Goal: Navigation & Orientation: Find specific page/section

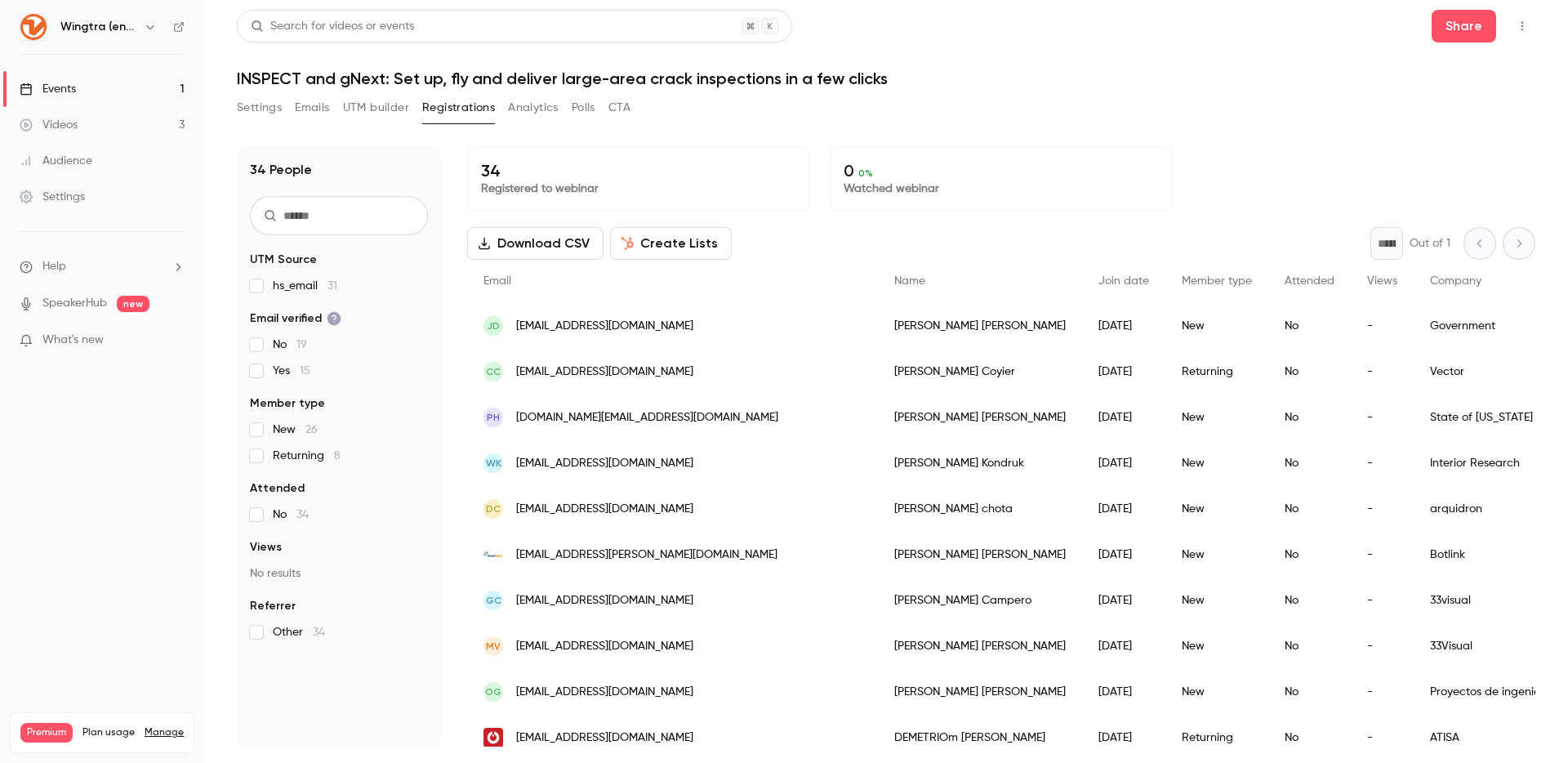
click at [154, 22] on icon "button" at bounding box center [150, 27] width 13 height 13
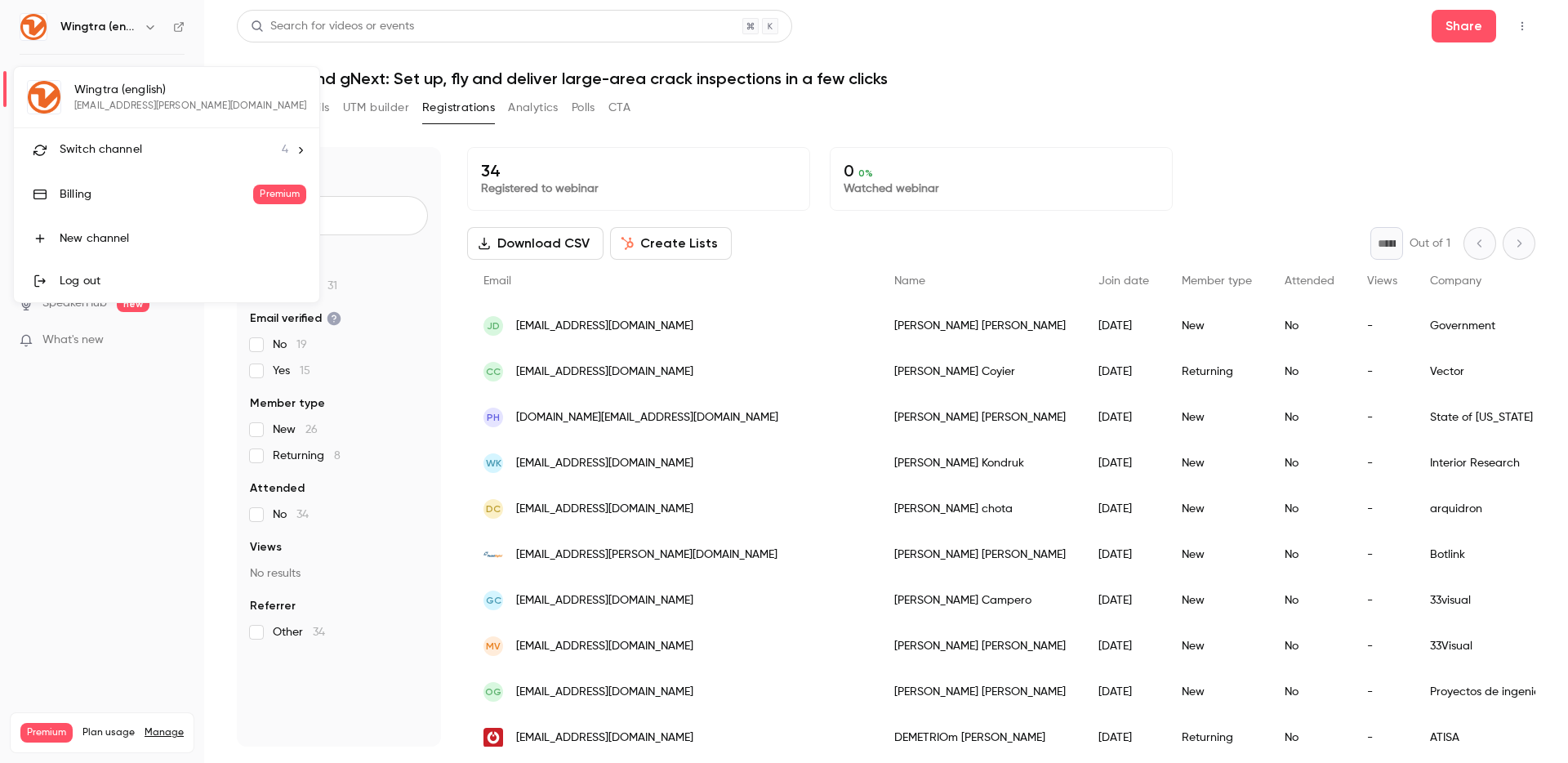
click at [134, 155] on span "Switch channel" at bounding box center [101, 150] width 82 height 17
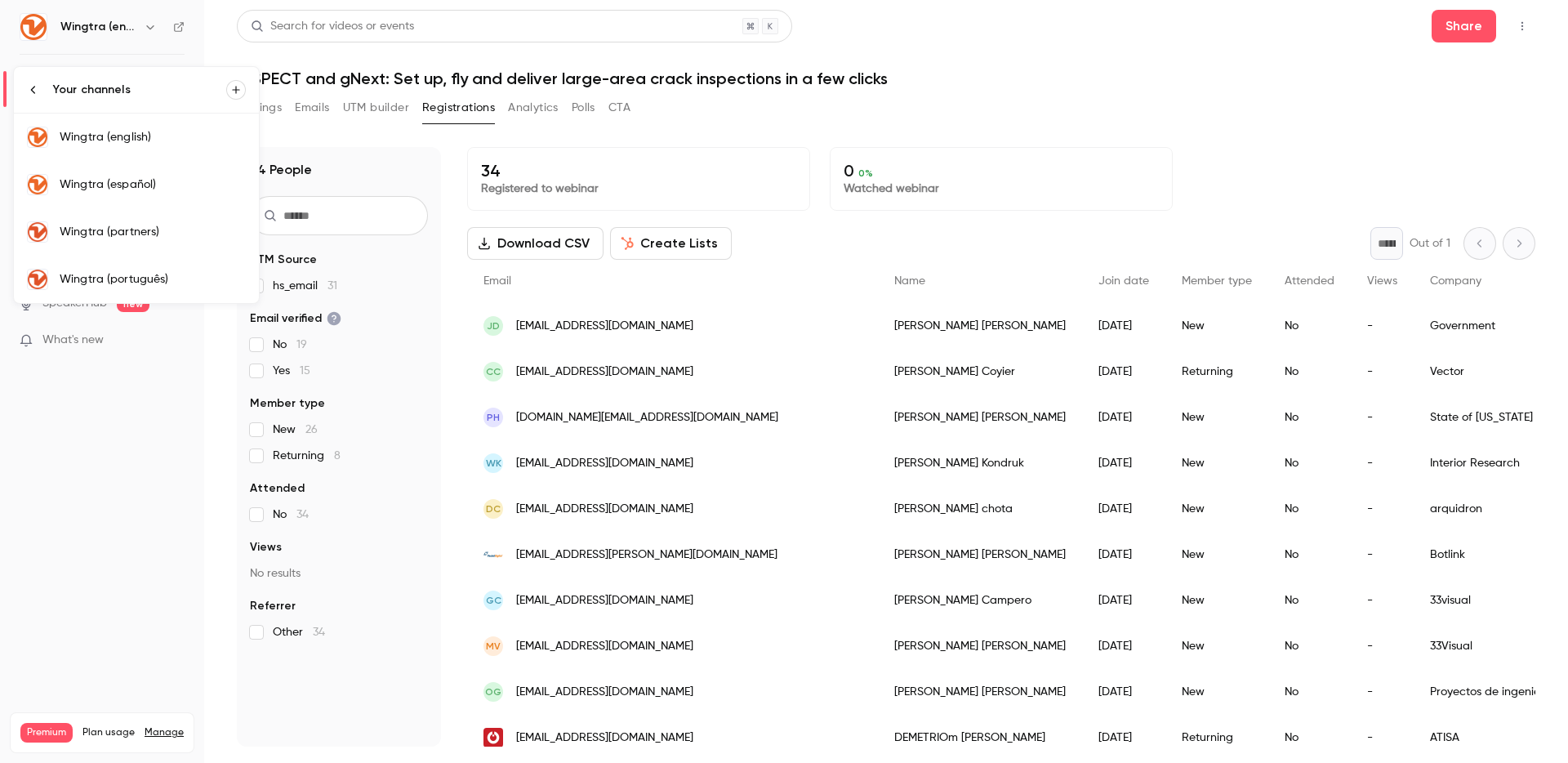
click at [135, 220] on link "Wingtra (partners)" at bounding box center [136, 232] width 245 height 48
